Goal: Information Seeking & Learning: Learn about a topic

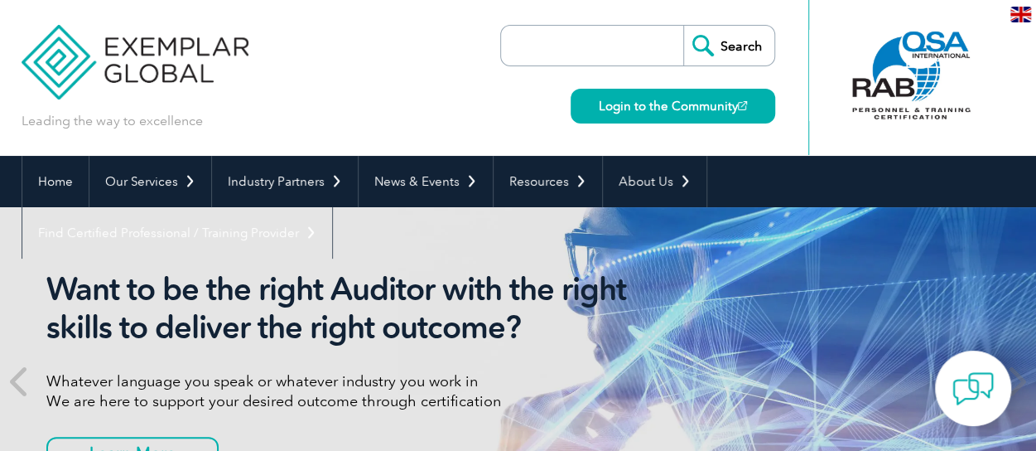
click at [601, 45] on input "search" at bounding box center [596, 46] width 174 height 40
type input "AI"
click at [714, 41] on input "Search" at bounding box center [728, 46] width 91 height 40
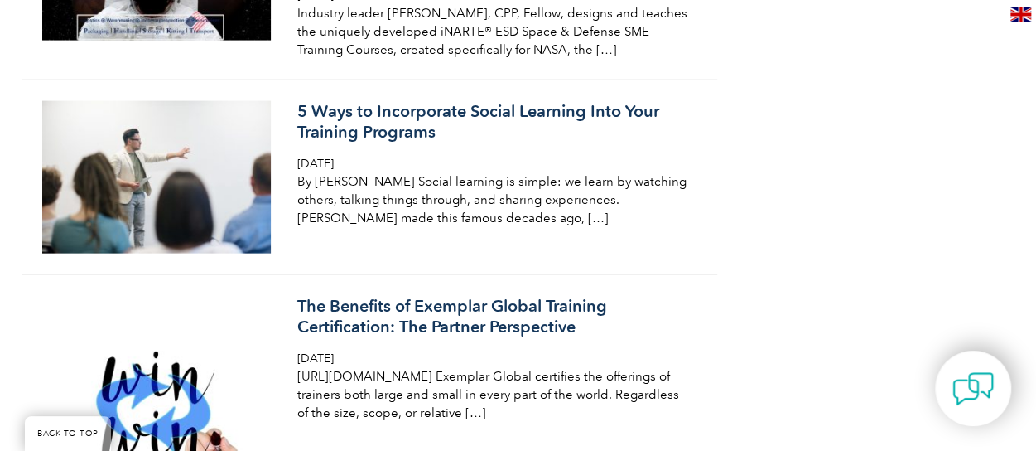
scroll to position [1905, 0]
